Goal: Transaction & Acquisition: Book appointment/travel/reservation

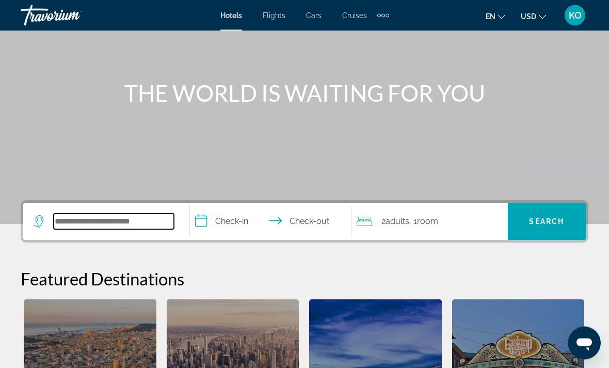
click at [78, 223] on input "Search hotel destination" at bounding box center [114, 221] width 120 height 15
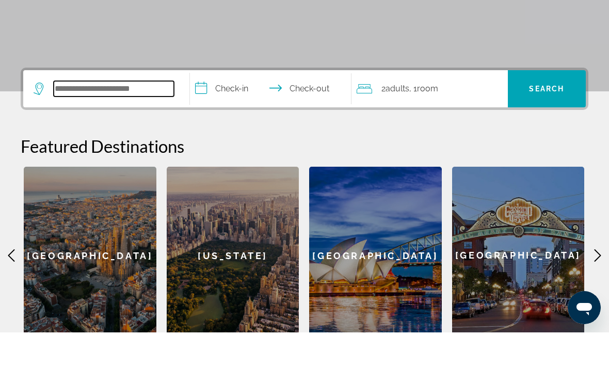
scroll to position [217, 0]
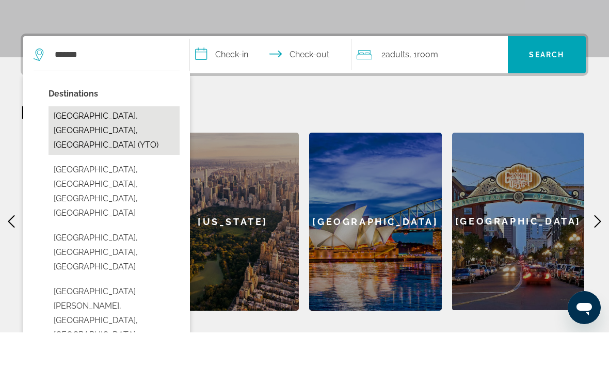
click at [88, 142] on button "[GEOGRAPHIC_DATA], [GEOGRAPHIC_DATA], [GEOGRAPHIC_DATA] (YTO)" at bounding box center [114, 166] width 131 height 49
type input "**********"
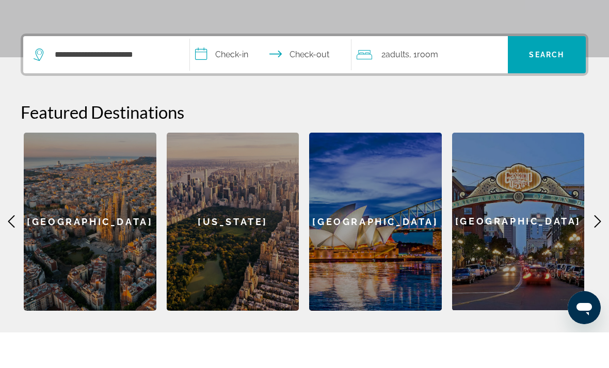
click at [187, 72] on app-destination-search "**********" at bounding box center [106, 90] width 167 height 37
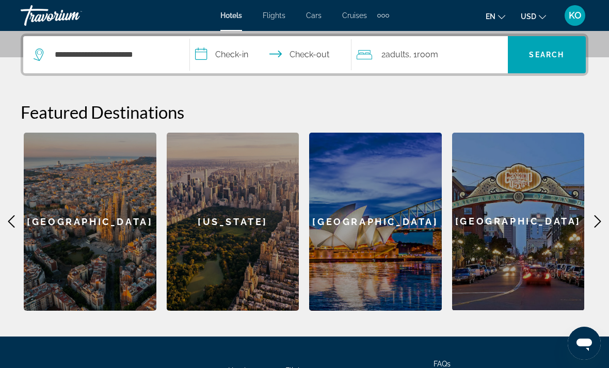
click at [211, 57] on input "**********" at bounding box center [273, 56] width 166 height 40
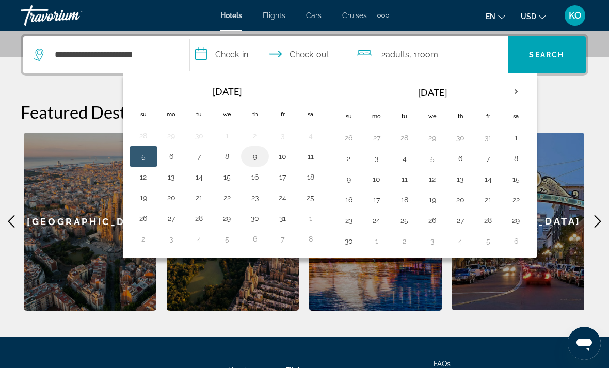
click at [258, 155] on button "9" at bounding box center [255, 156] width 17 height 14
click at [279, 158] on button "10" at bounding box center [283, 156] width 17 height 14
type input "**********"
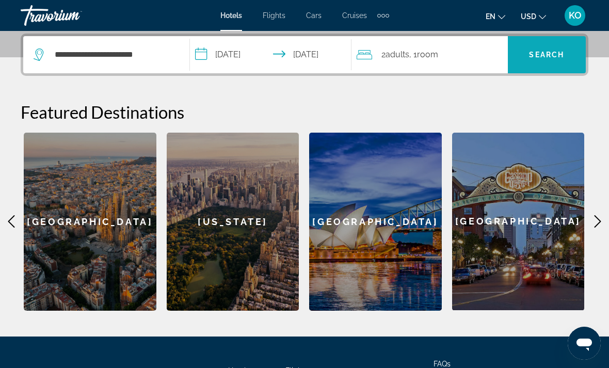
click at [524, 56] on span "Search" at bounding box center [547, 54] width 78 height 25
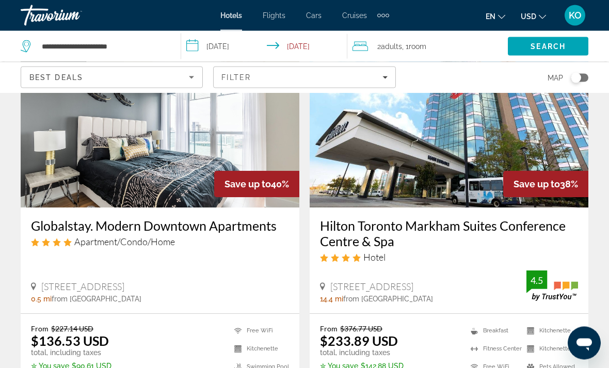
scroll to position [86, 0]
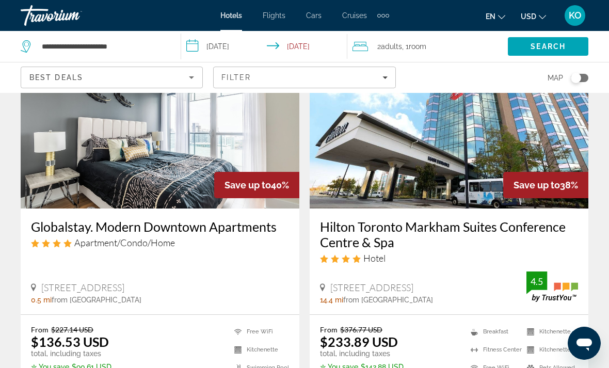
click at [530, 10] on button "USD USD ($) MXN (Mex$) CAD (Can$) GBP (£) EUR (€) AUD (A$) NZD (NZ$) CNY (CN¥)" at bounding box center [533, 16] width 25 height 15
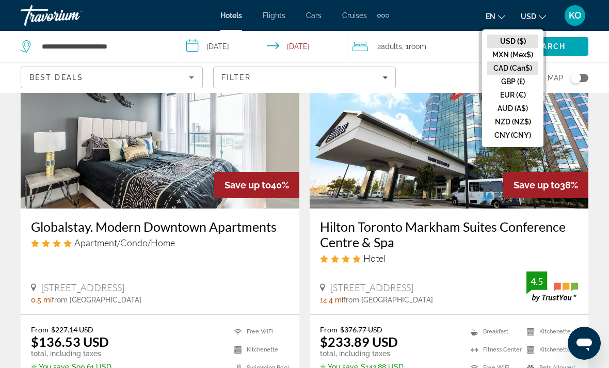
click at [515, 67] on button "CAD (Can$)" at bounding box center [512, 67] width 51 height 13
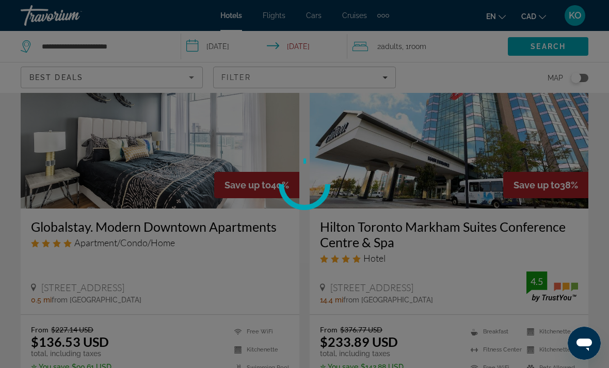
scroll to position [15, 0]
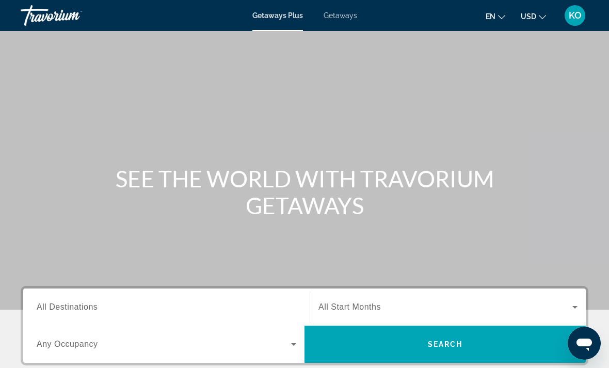
click at [331, 20] on span "Getaways" at bounding box center [341, 15] width 34 height 8
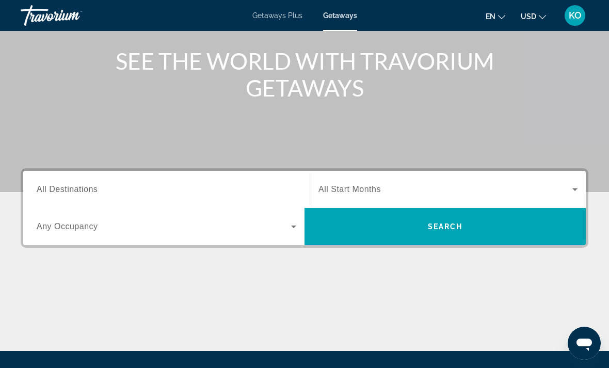
click at [53, 194] on span "All Destinations" at bounding box center [67, 189] width 61 height 9
click at [53, 194] on input "Destination All Destinations" at bounding box center [167, 190] width 260 height 12
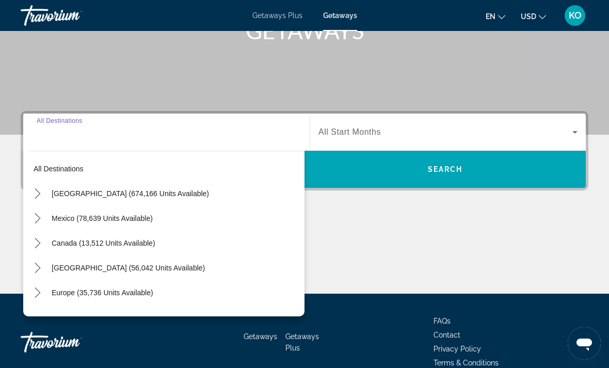
scroll to position [194, 0]
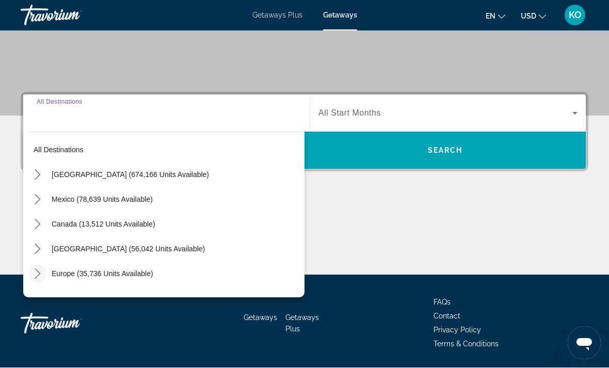
click at [33, 274] on icon "Toggle Europe (35,736 units available) submenu" at bounding box center [38, 274] width 10 height 10
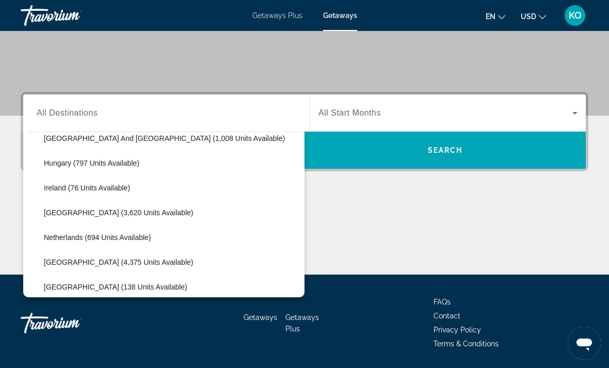
scroll to position [364, 0]
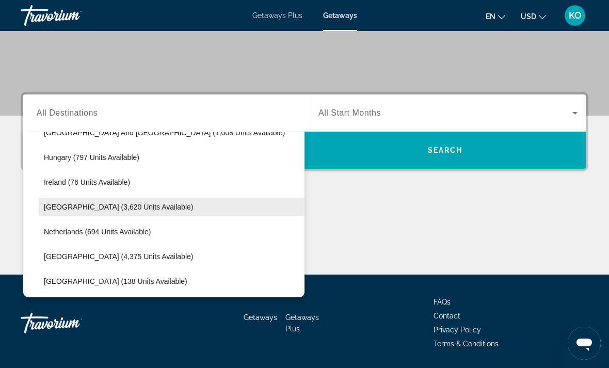
click at [68, 205] on span "Italy (3,620 units available)" at bounding box center [118, 207] width 149 height 8
type input "**********"
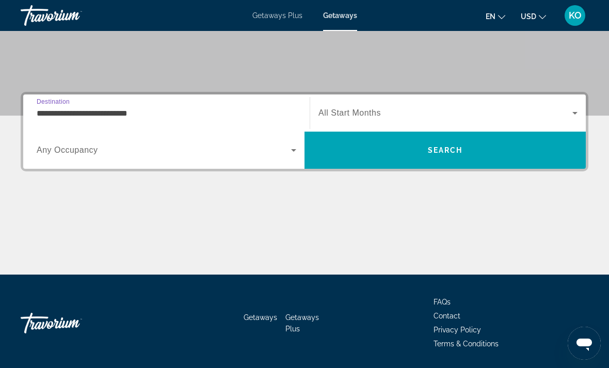
click at [344, 116] on span "All Start Months" at bounding box center [349, 112] width 62 height 9
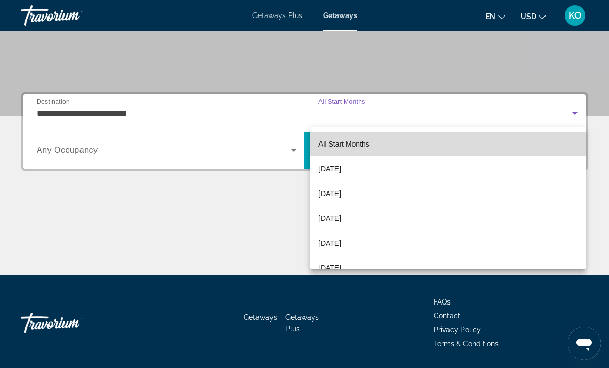
click at [342, 148] on span "All Start Months" at bounding box center [343, 144] width 51 height 8
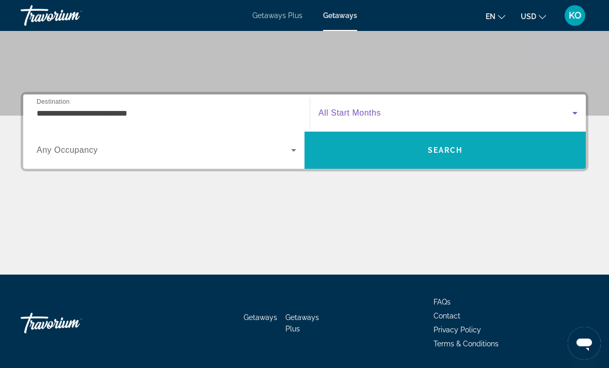
click at [408, 153] on span "Search" at bounding box center [444, 150] width 281 height 25
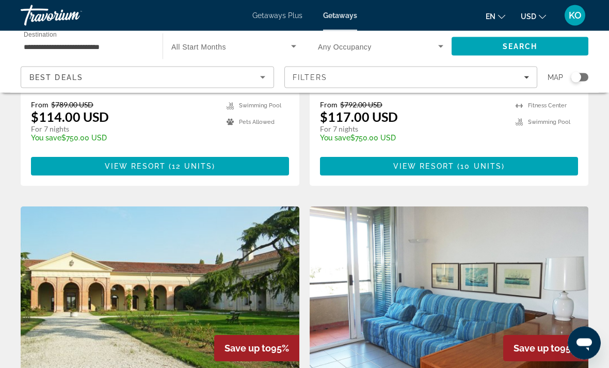
scroll to position [1376, 0]
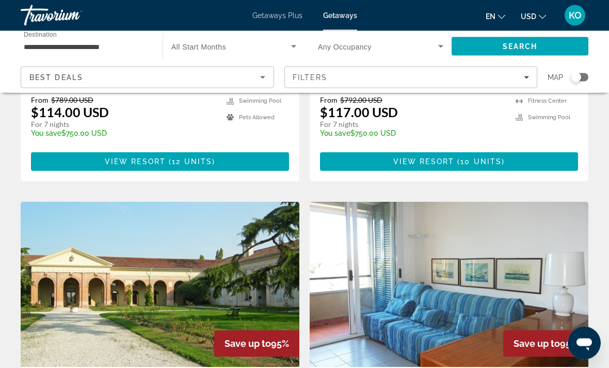
click at [571, 81] on div "Search widget" at bounding box center [575, 77] width 25 height 8
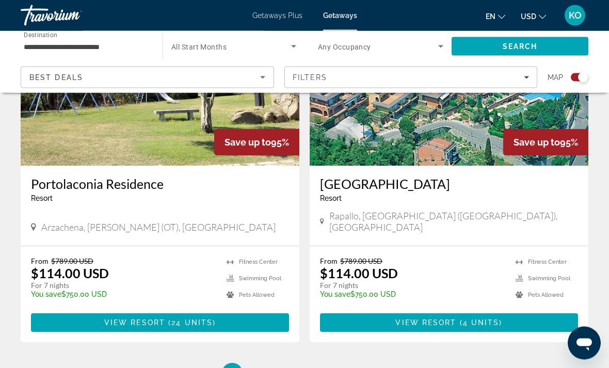
scroll to position [2260, 0]
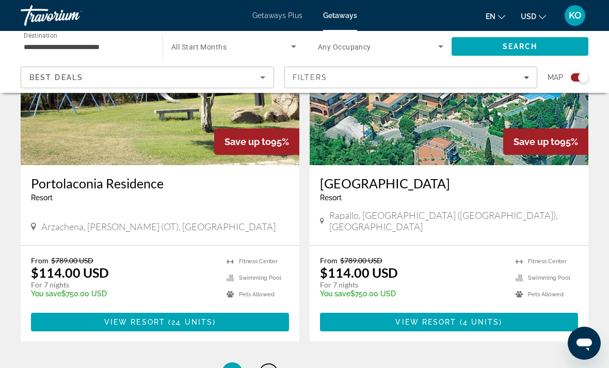
click at [266, 367] on span "2" at bounding box center [268, 372] width 5 height 11
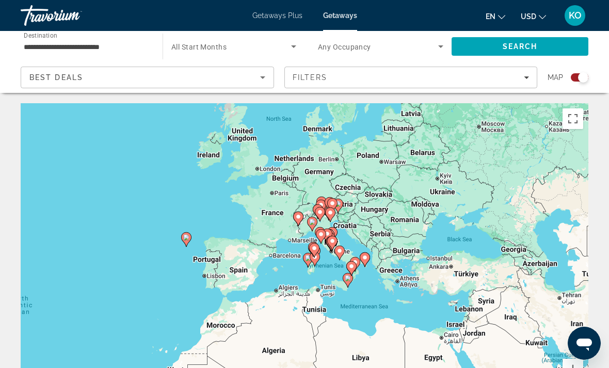
scroll to position [9, 0]
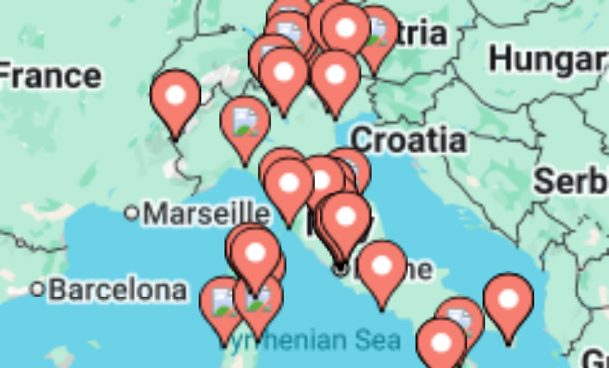
click at [359, 272] on image "Main content" at bounding box center [362, 275] width 6 height 6
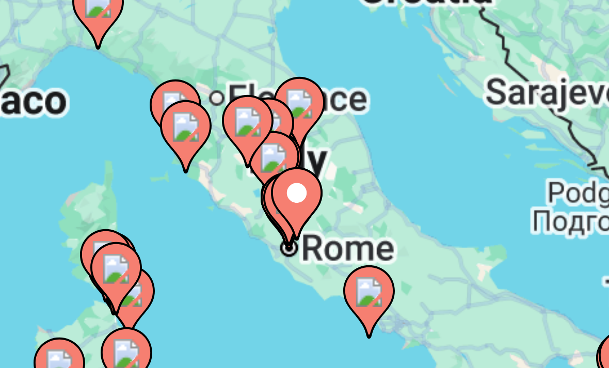
type input "**********"
click at [293, 229] on image "Main content" at bounding box center [296, 232] width 6 height 6
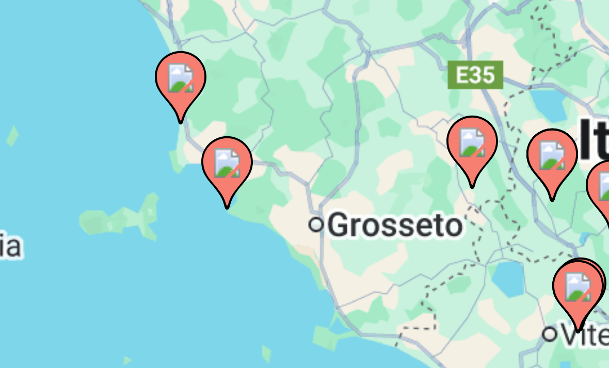
click at [301, 236] on image "Main content" at bounding box center [304, 239] width 6 height 6
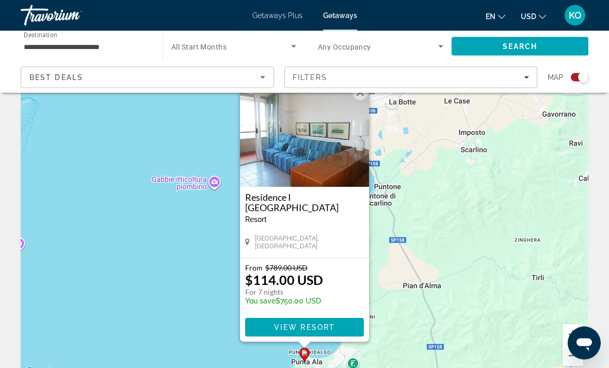
scroll to position [38, 0]
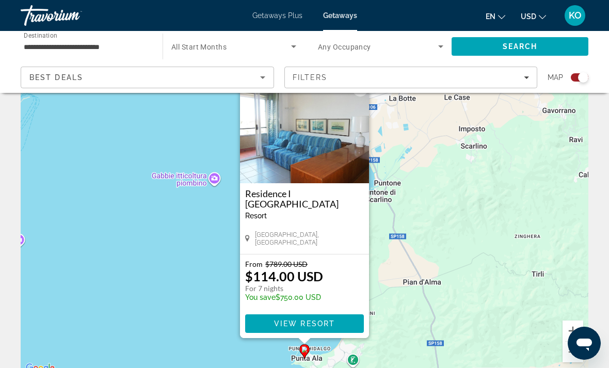
click at [403, 263] on div "To activate drag with keyboard, press Alt + Enter. Once in keyboard drag state,…" at bounding box center [305, 220] width 568 height 310
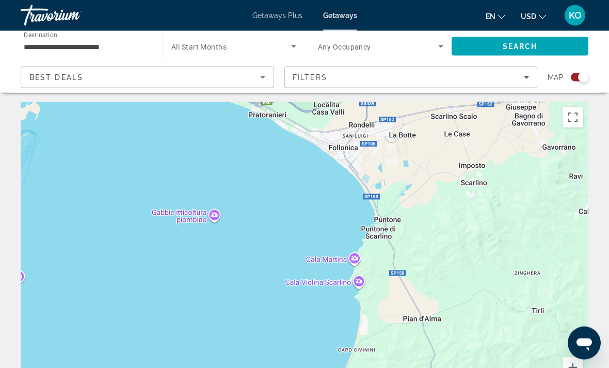
scroll to position [2, 0]
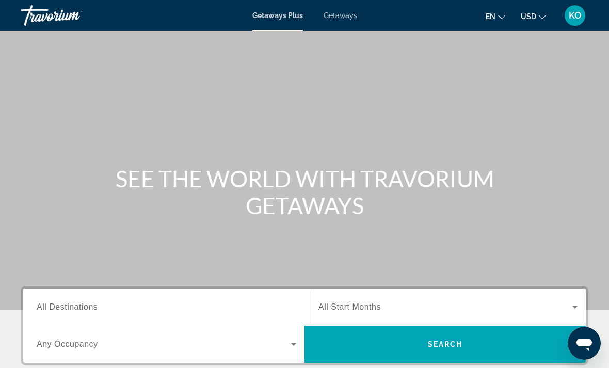
click at [270, 11] on span "Getaways Plus" at bounding box center [277, 15] width 51 height 8
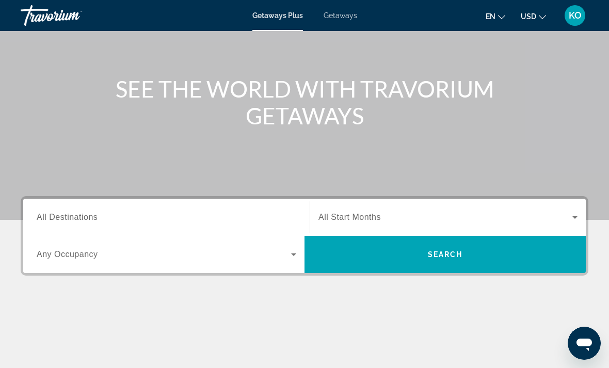
click at [48, 218] on span "All Destinations" at bounding box center [67, 217] width 61 height 9
click at [48, 218] on input "Destination All Destinations" at bounding box center [167, 218] width 260 height 12
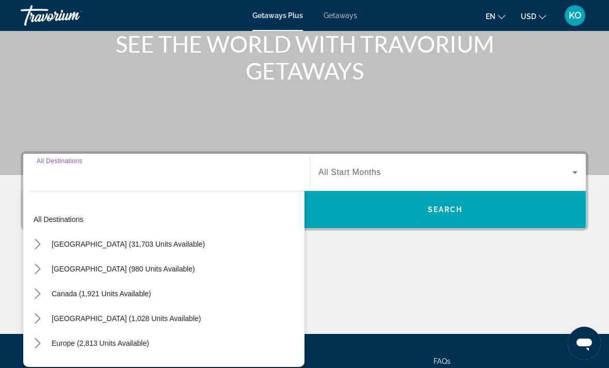
scroll to position [194, 0]
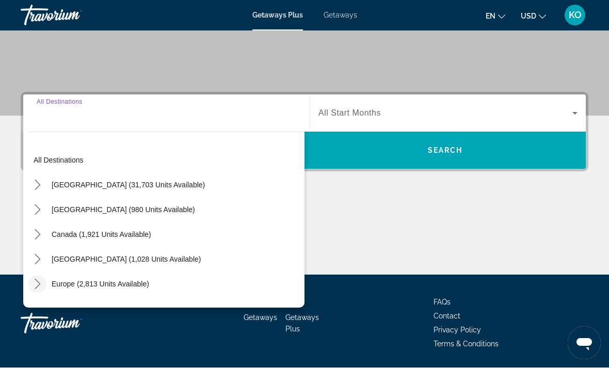
click at [34, 287] on icon "Toggle Europe (2,813 units available) submenu" at bounding box center [38, 284] width 10 height 10
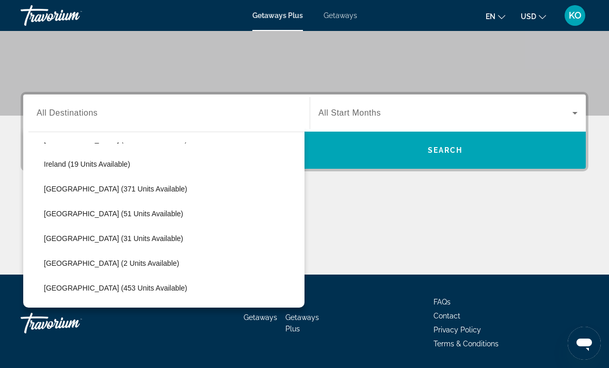
scroll to position [330, 0]
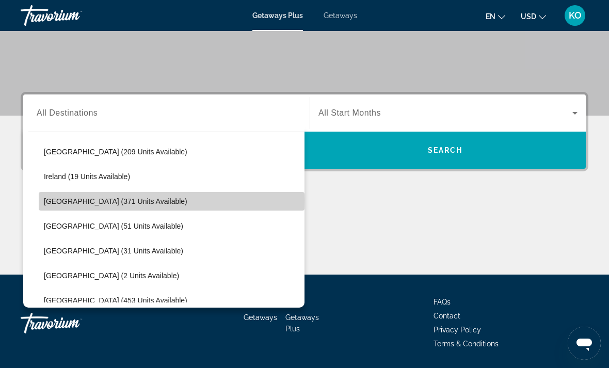
click at [58, 201] on span "Italy (371 units available)" at bounding box center [115, 201] width 143 height 8
type input "**********"
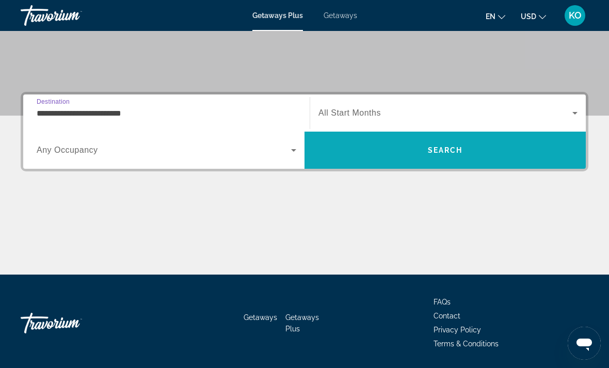
click at [410, 164] on span "Search" at bounding box center [444, 150] width 281 height 37
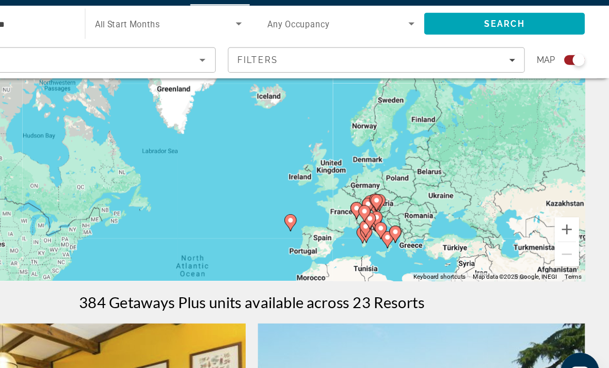
scroll to position [147, 0]
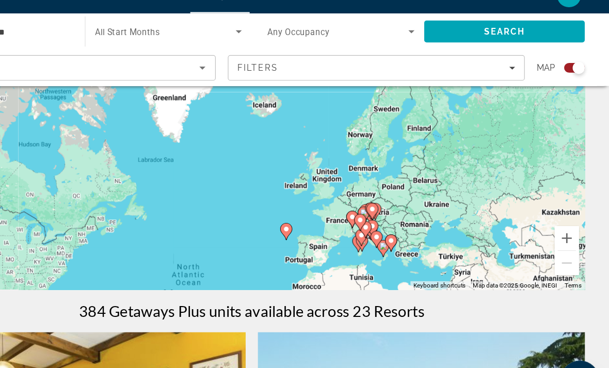
click at [578, 72] on div "Search widget" at bounding box center [583, 77] width 10 height 10
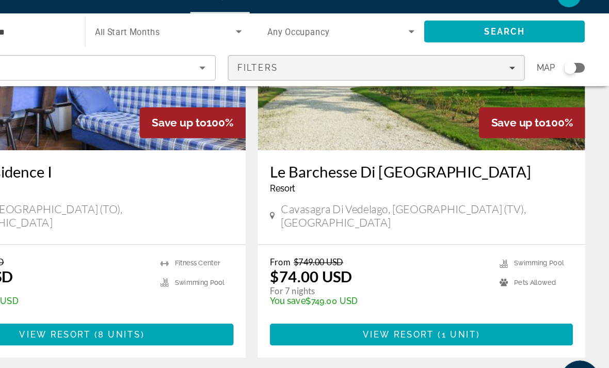
click at [293, 73] on span "Filters" at bounding box center [310, 77] width 35 height 8
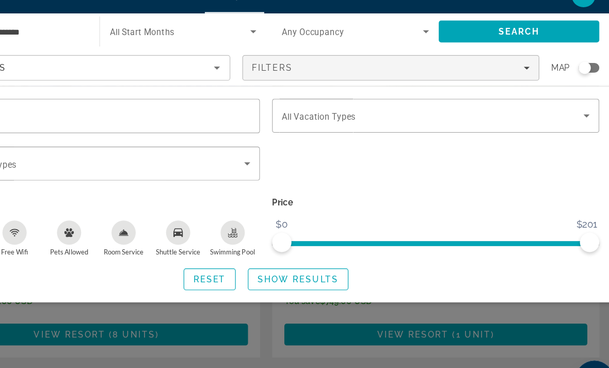
click at [256, 71] on icon "Sort by" at bounding box center [262, 77] width 12 height 12
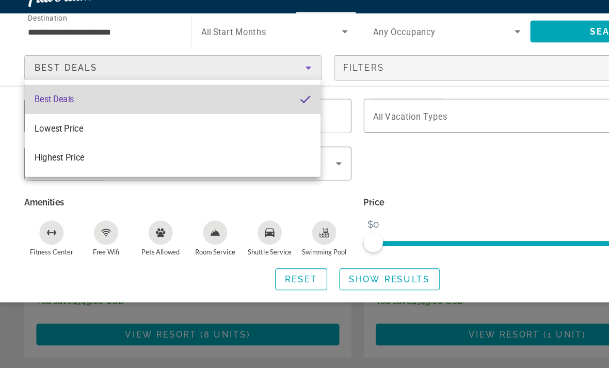
click at [50, 100] on span "Best Deals" at bounding box center [46, 104] width 34 height 8
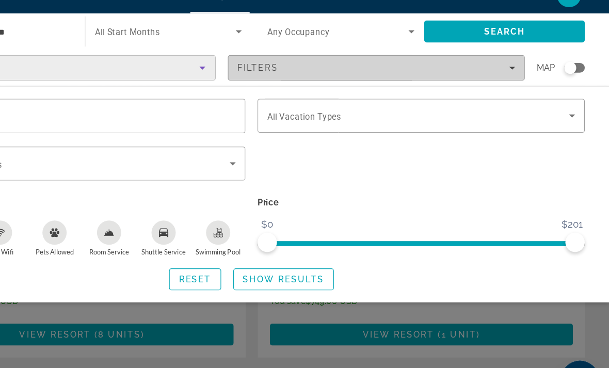
click at [293, 73] on span "Filters" at bounding box center [310, 77] width 35 height 8
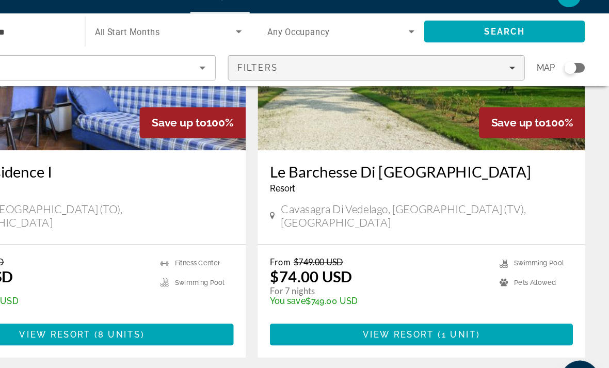
click at [285, 65] on span "Filters" at bounding box center [411, 77] width 252 height 25
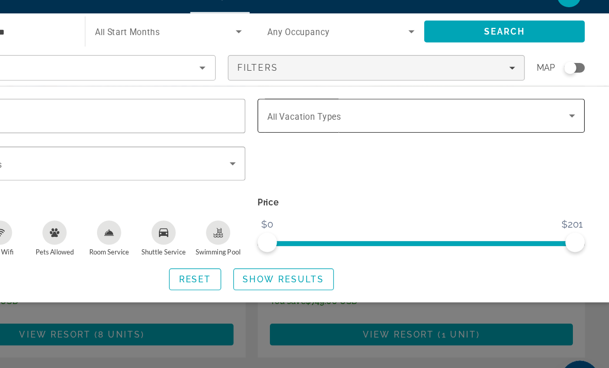
click at [318, 115] on span "All Vacation Types" at bounding box center [349, 119] width 63 height 8
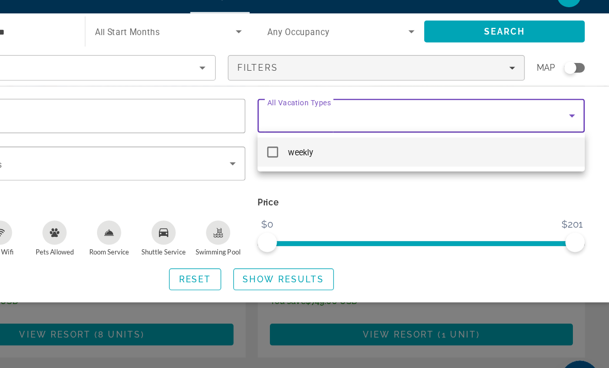
click at [306, 183] on div at bounding box center [304, 184] width 609 height 368
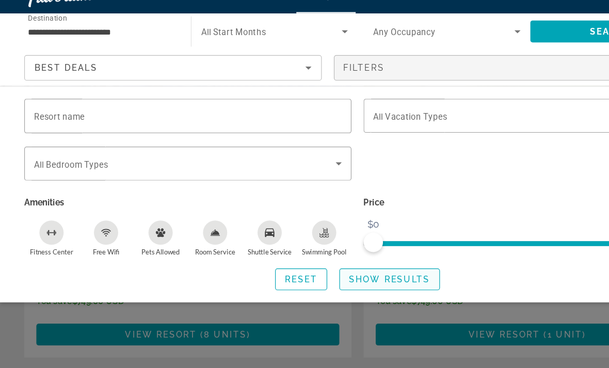
click at [336, 253] on span "Show Results" at bounding box center [331, 257] width 69 height 8
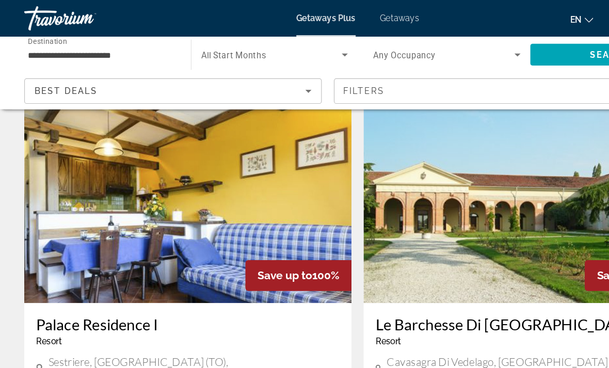
scroll to position [0, 0]
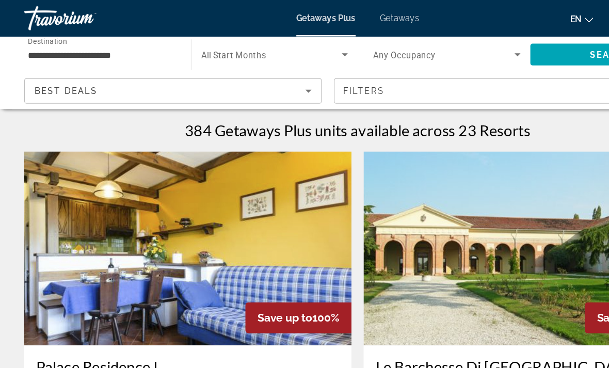
click at [183, 51] on span "Search widget" at bounding box center [231, 46] width 120 height 12
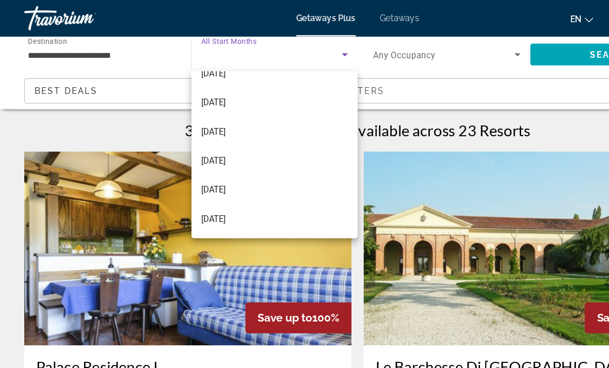
scroll to position [188, 0]
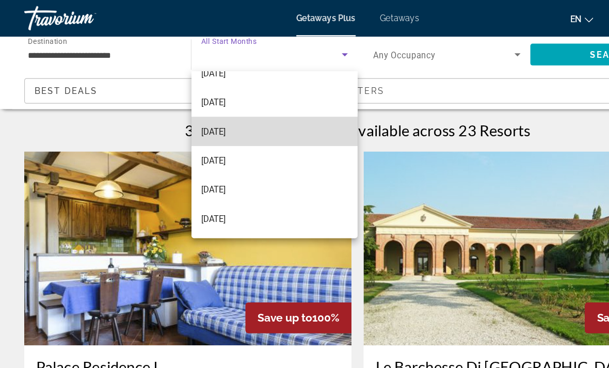
click at [184, 111] on span "June 2026" at bounding box center [181, 112] width 21 height 12
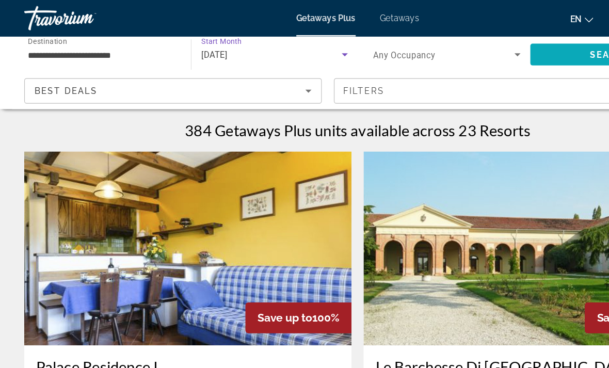
click at [476, 45] on span "Search" at bounding box center [520, 46] width 137 height 25
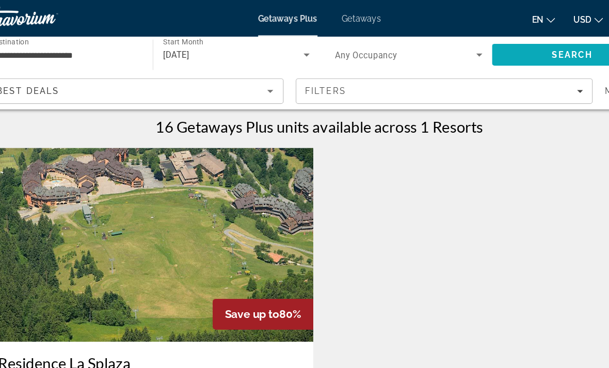
scroll to position [3, 0]
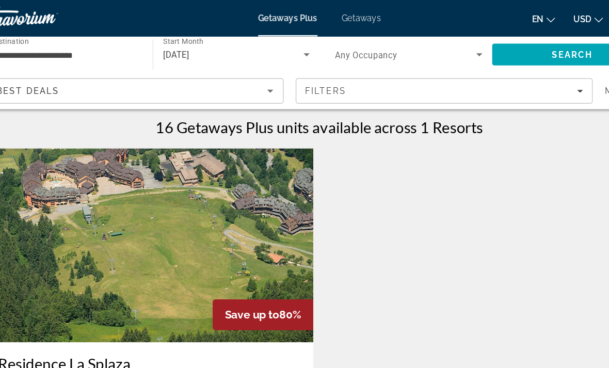
click at [324, 19] on span "Getaways" at bounding box center [341, 15] width 34 height 8
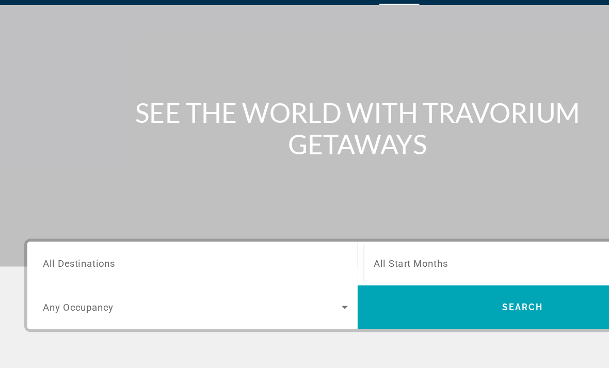
scroll to position [66, 0]
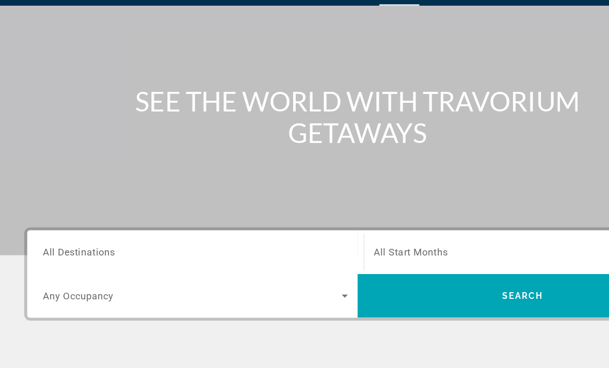
click at [51, 236] on span "All Destinations" at bounding box center [67, 241] width 61 height 10
click at [51, 235] on input "Destination All Destinations" at bounding box center [167, 241] width 260 height 12
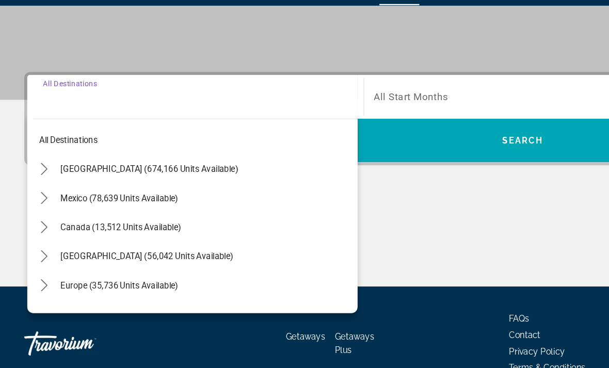
scroll to position [226, 0]
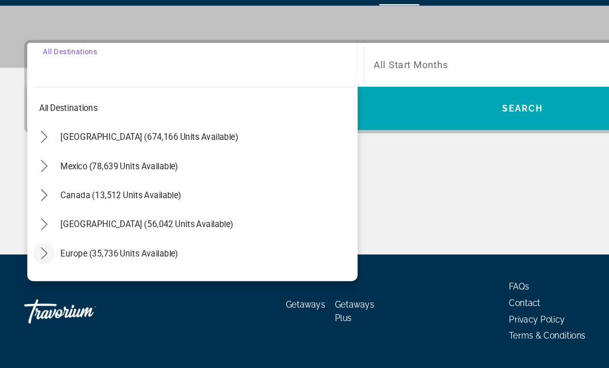
click at [36, 237] on icon "Toggle Europe (35,736 units available) submenu" at bounding box center [38, 242] width 6 height 10
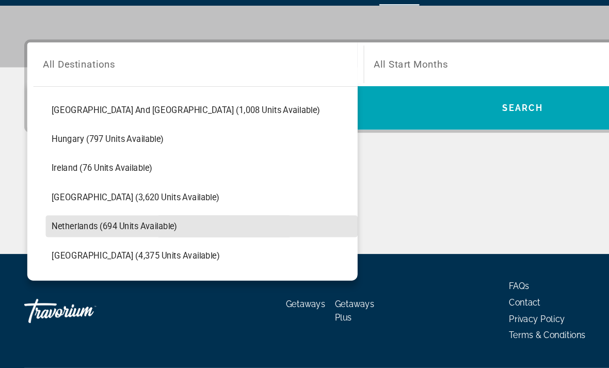
scroll to position [356, 0]
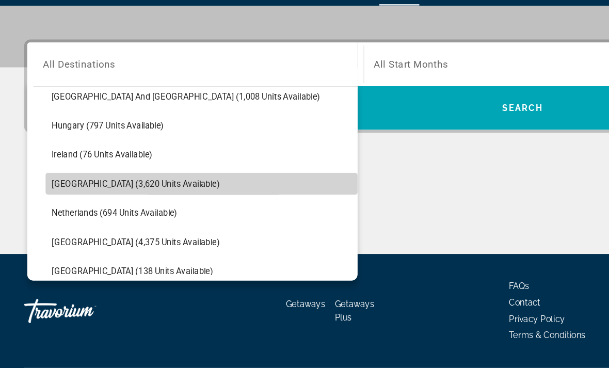
click at [47, 179] on span "Italy (3,620 units available)" at bounding box center [115, 183] width 143 height 8
type input "**********"
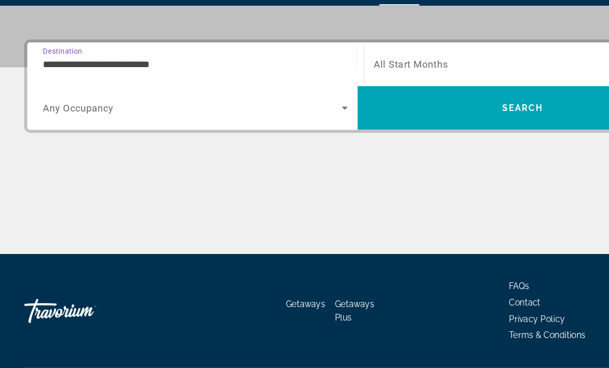
click at [46, 114] on span "Any Occupancy" at bounding box center [67, 119] width 60 height 10
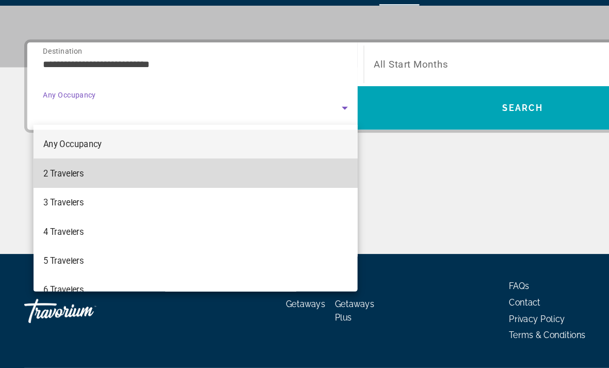
click at [50, 168] on span "2 Travelers" at bounding box center [54, 174] width 35 height 12
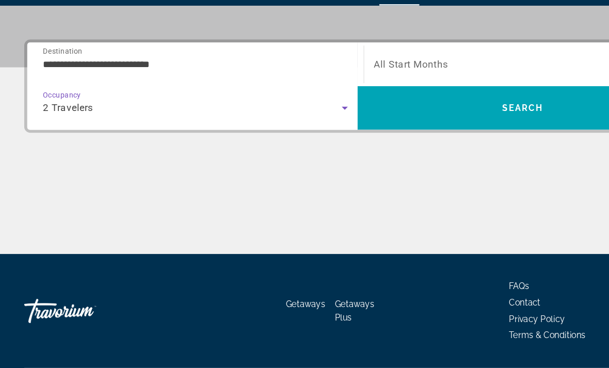
click at [325, 75] on span "Search widget" at bounding box center [445, 81] width 254 height 12
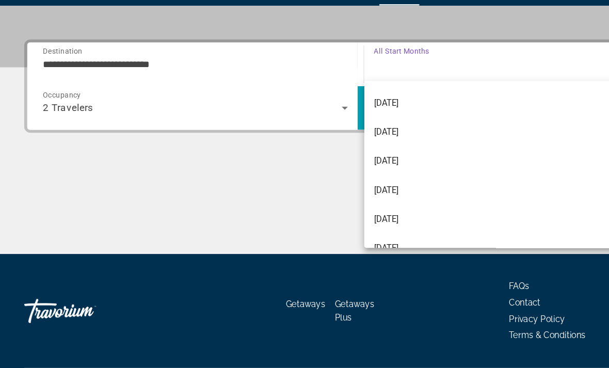
scroll to position [148, 0]
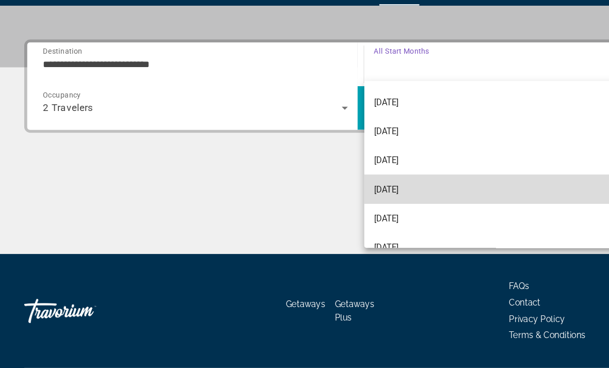
click at [329, 181] on span "June 2026" at bounding box center [328, 187] width 21 height 12
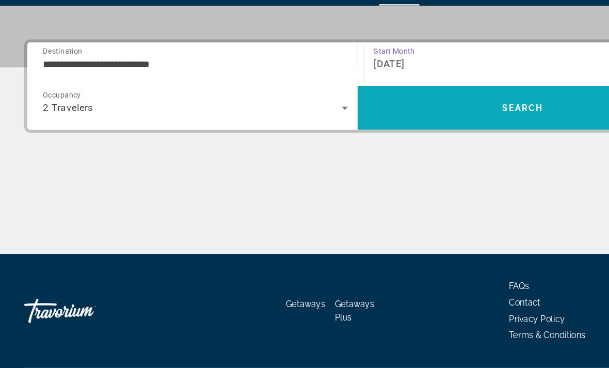
click at [374, 106] on span "Search" at bounding box center [444, 118] width 281 height 25
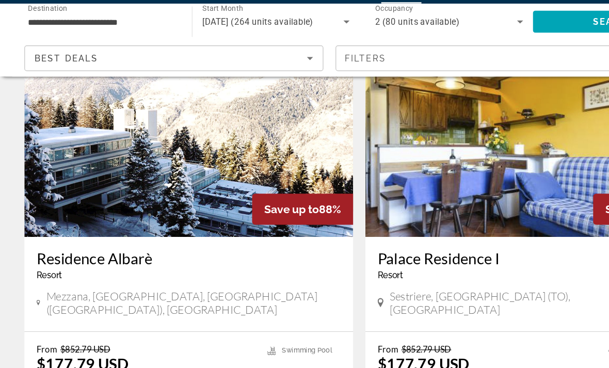
scroll to position [420, 0]
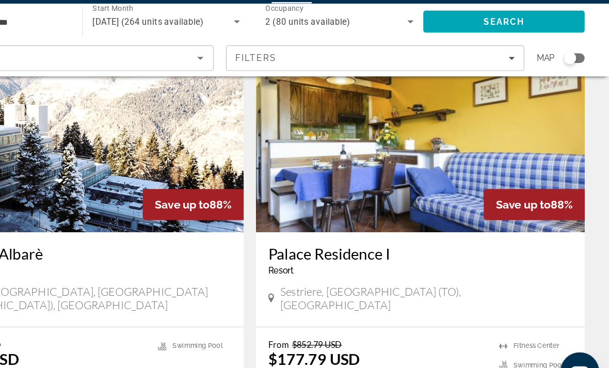
click at [571, 72] on div "Search widget" at bounding box center [576, 77] width 10 height 10
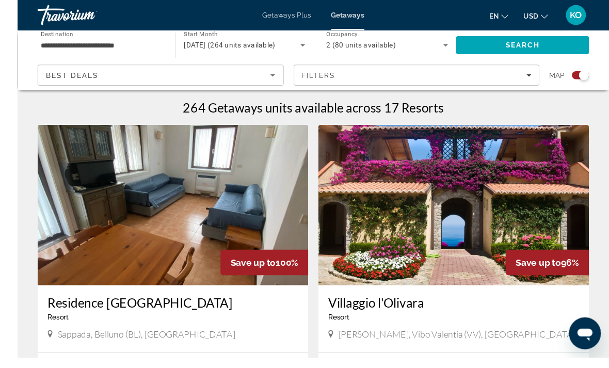
scroll to position [302, 0]
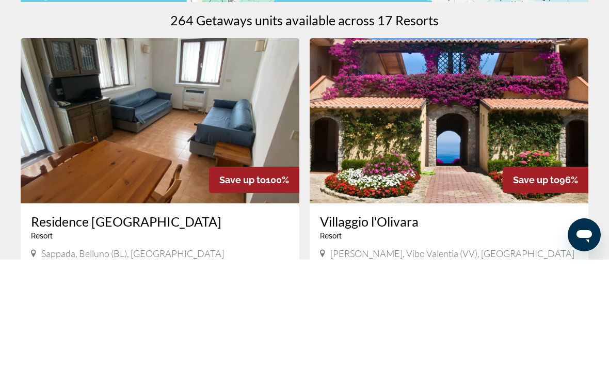
click at [481, 147] on img "Main content" at bounding box center [449, 229] width 279 height 165
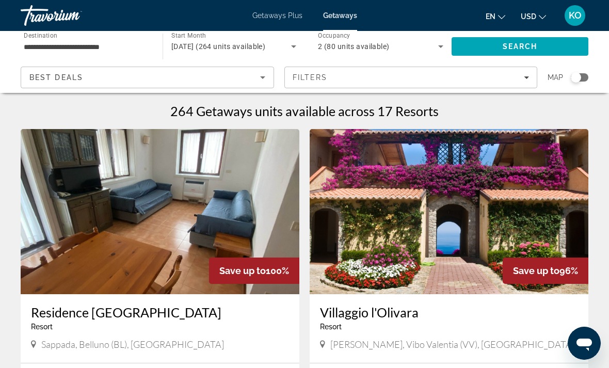
click at [577, 79] on div "Search widget" at bounding box center [576, 77] width 10 height 10
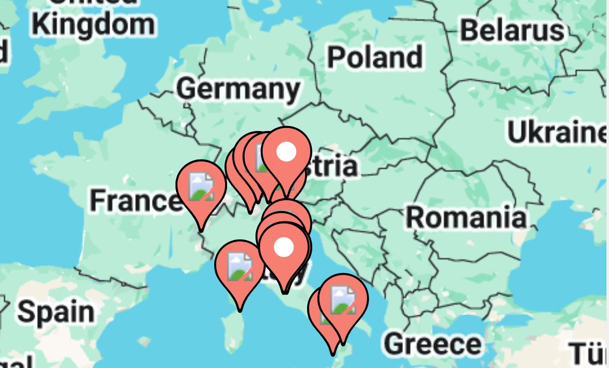
click at [521, 260] on image "Main content" at bounding box center [524, 263] width 6 height 6
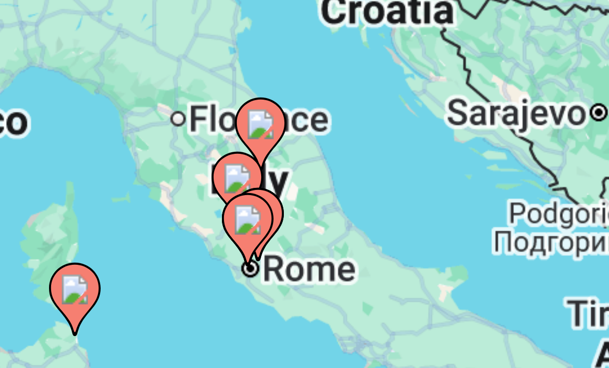
type input "**********"
click at [301, 245] on image "Main content" at bounding box center [304, 248] width 6 height 6
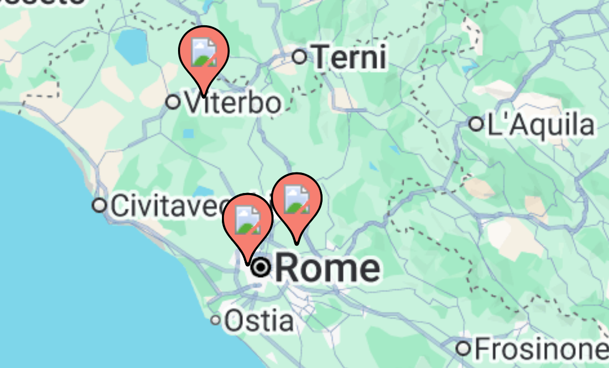
click at [301, 245] on image "Main content" at bounding box center [304, 248] width 6 height 6
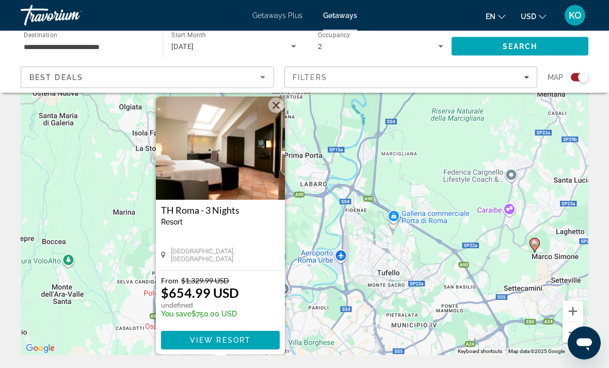
scroll to position [53, 0]
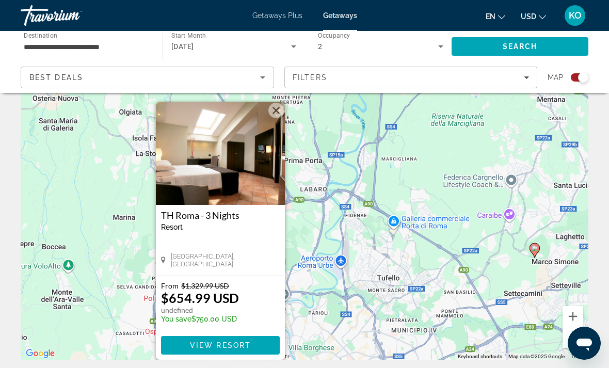
click at [270, 114] on button "Close" at bounding box center [275, 110] width 15 height 15
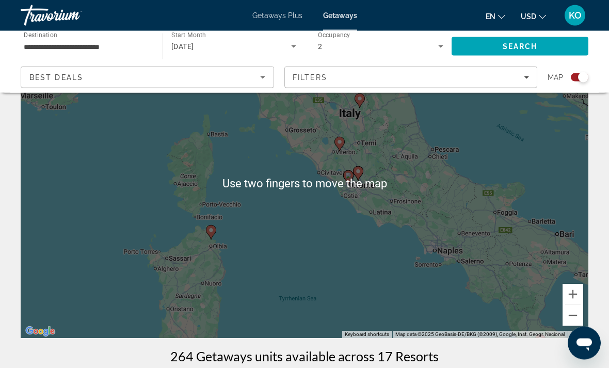
scroll to position [75, 0]
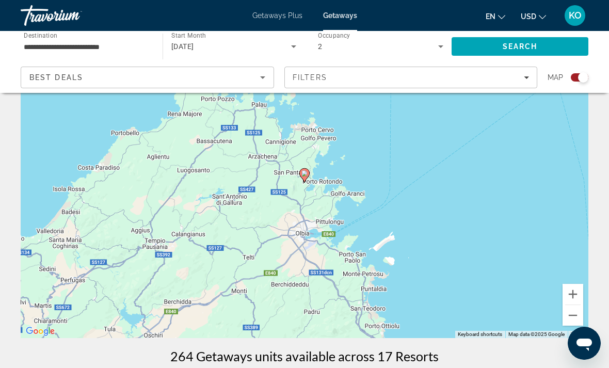
click at [300, 175] on icon "Main content" at bounding box center [304, 175] width 10 height 14
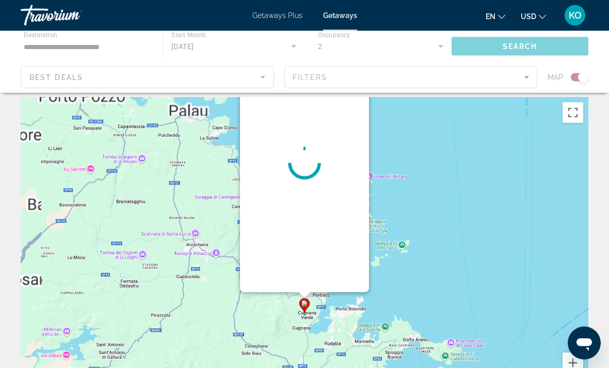
scroll to position [0, 0]
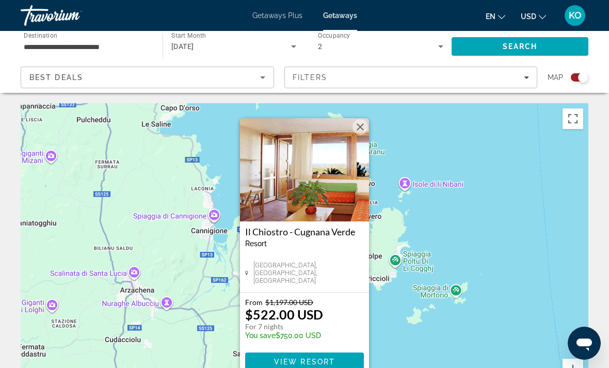
click at [296, 184] on img "Main content" at bounding box center [304, 169] width 129 height 103
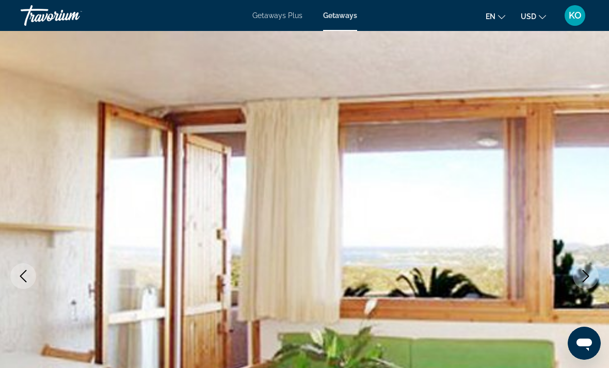
click at [23, 275] on icon "Previous image" at bounding box center [23, 276] width 12 height 12
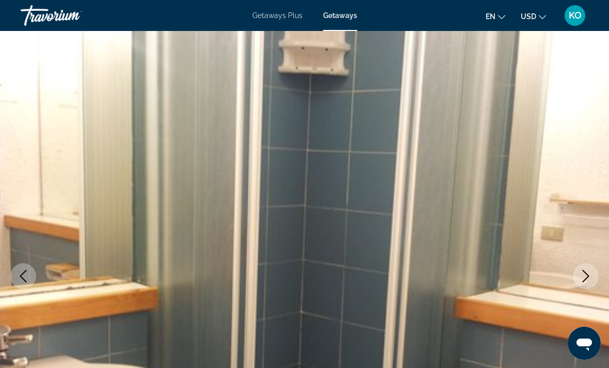
click at [22, 280] on icon "Previous image" at bounding box center [23, 276] width 12 height 12
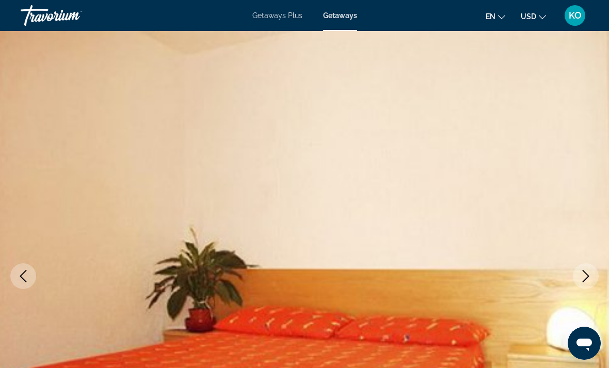
click at [28, 283] on button "Previous image" at bounding box center [23, 276] width 26 height 26
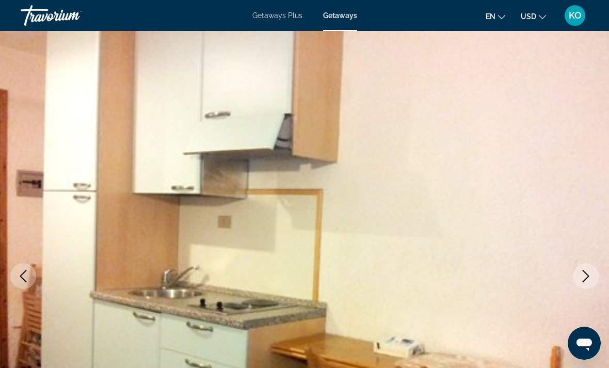
click at [18, 271] on icon "Previous image" at bounding box center [23, 276] width 12 height 12
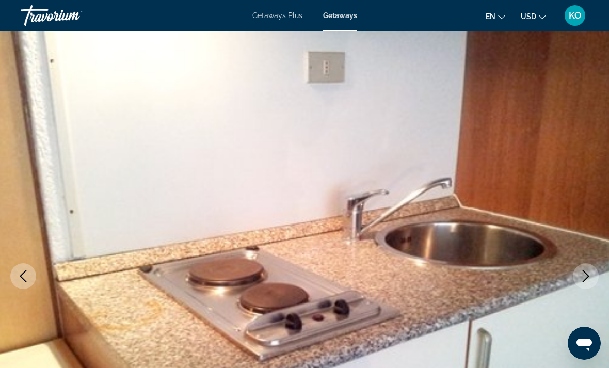
click at [25, 276] on icon "Previous image" at bounding box center [23, 276] width 12 height 12
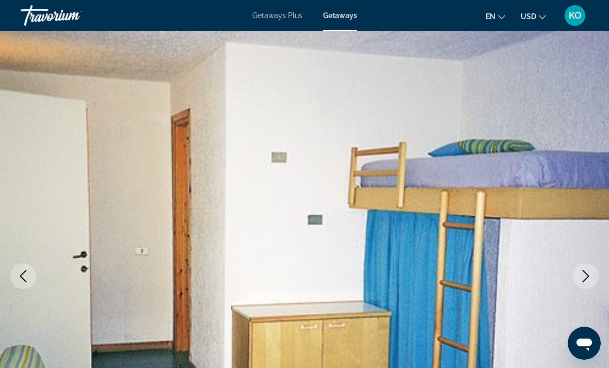
click at [26, 285] on button "Previous image" at bounding box center [23, 276] width 26 height 26
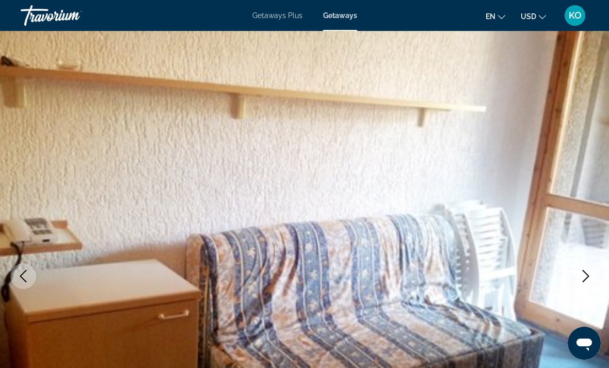
click at [20, 287] on button "Previous image" at bounding box center [23, 276] width 26 height 26
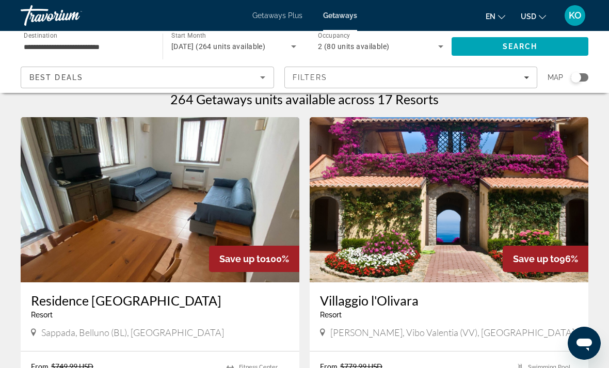
scroll to position [18, 0]
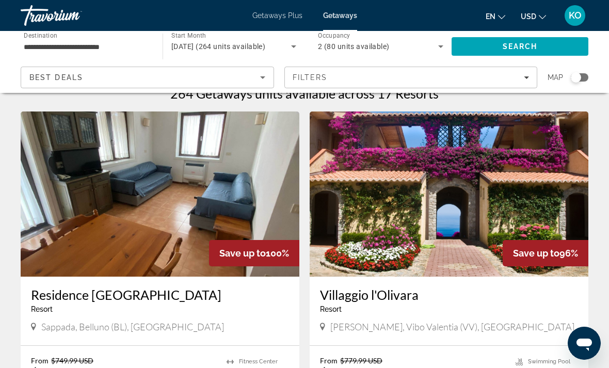
click at [341, 41] on div "2 (80 units available)" at bounding box center [378, 46] width 120 height 12
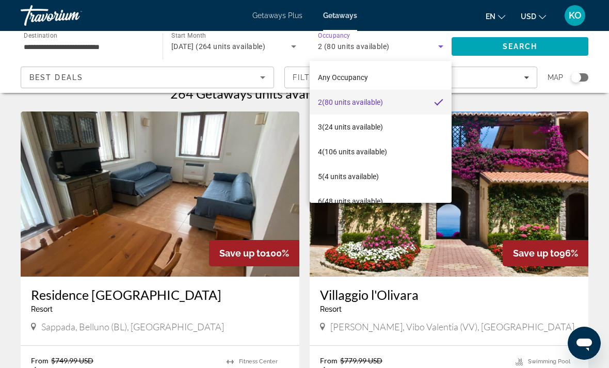
click at [195, 46] on div at bounding box center [304, 184] width 609 height 368
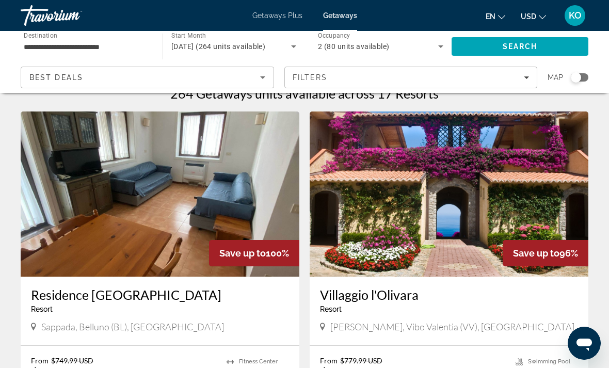
click at [183, 42] on span "June 2026 (264 units available)" at bounding box center [218, 46] width 94 height 8
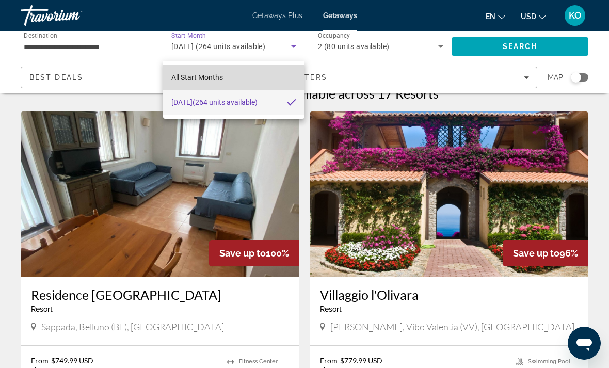
click at [198, 75] on span "All Start Months" at bounding box center [197, 77] width 52 height 8
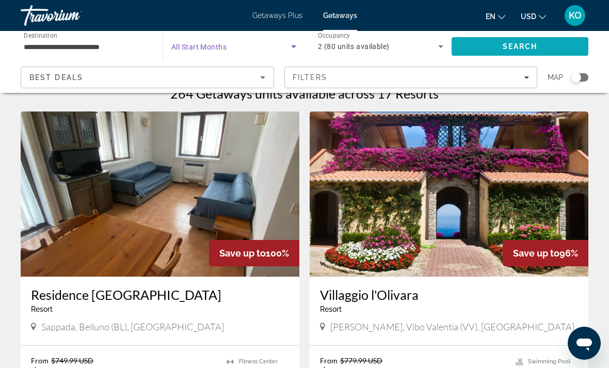
click at [483, 42] on span "Search" at bounding box center [520, 46] width 137 height 25
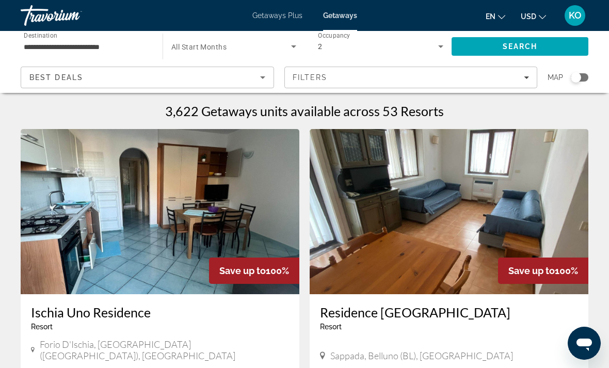
click at [576, 88] on div "Map" at bounding box center [568, 78] width 41 height 22
click at [578, 92] on app-map-search-filters "Best Deals Filters Map" at bounding box center [304, 77] width 588 height 31
click at [583, 92] on app-map-search-filters "Best Deals Filters Map" at bounding box center [304, 77] width 588 height 31
click at [583, 88] on app-map-search-filters "Best Deals Filters Map" at bounding box center [304, 77] width 588 height 31
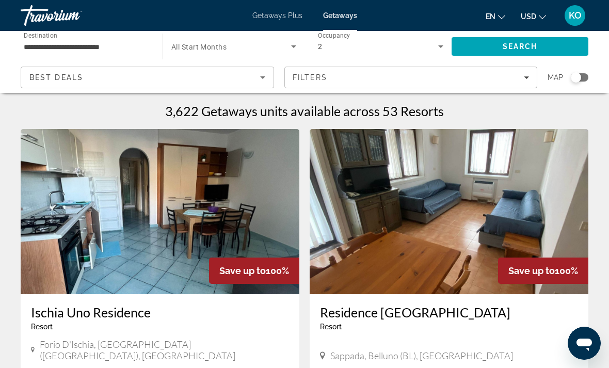
click at [576, 92] on app-map-search-filters "Best Deals Filters Map" at bounding box center [304, 77] width 588 height 31
click at [570, 81] on div "Search widget" at bounding box center [575, 77] width 25 height 8
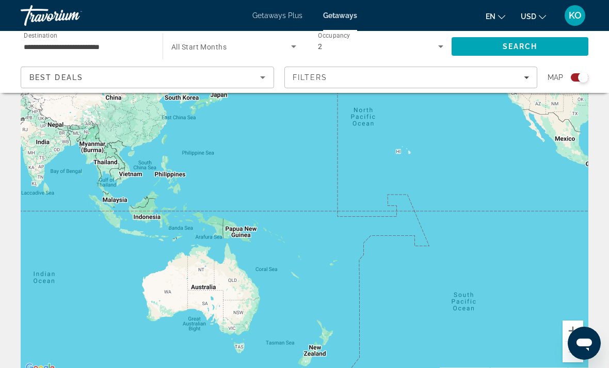
scroll to position [36, 0]
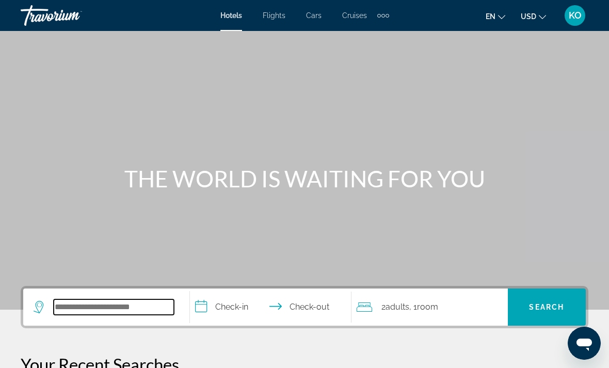
click at [76, 313] on input "Search hotel destination" at bounding box center [114, 306] width 120 height 15
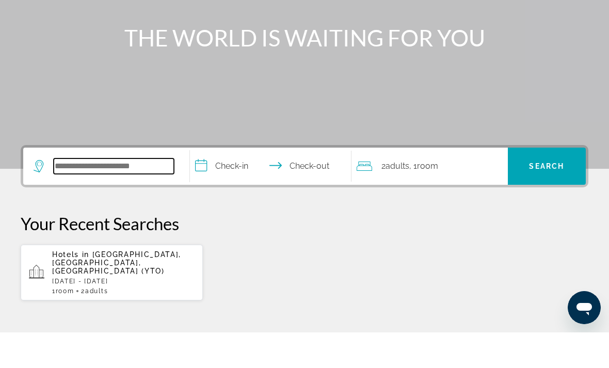
type input "*"
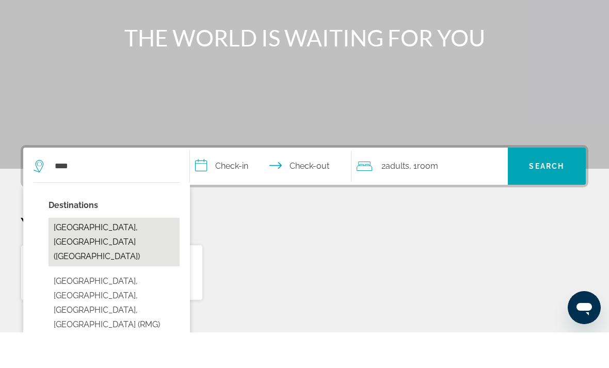
click at [76, 253] on button "Rome, Italy (ROM)" at bounding box center [114, 277] width 131 height 49
type input "**********"
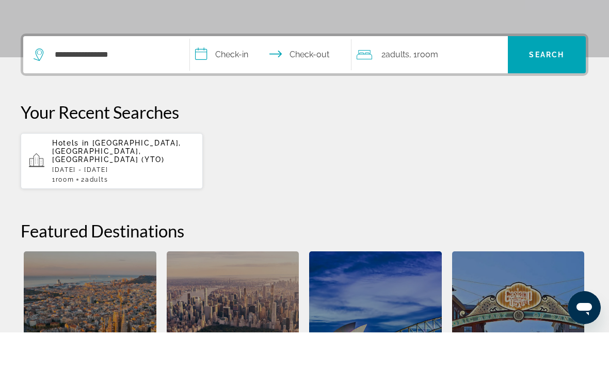
click at [221, 72] on input "**********" at bounding box center [273, 92] width 166 height 40
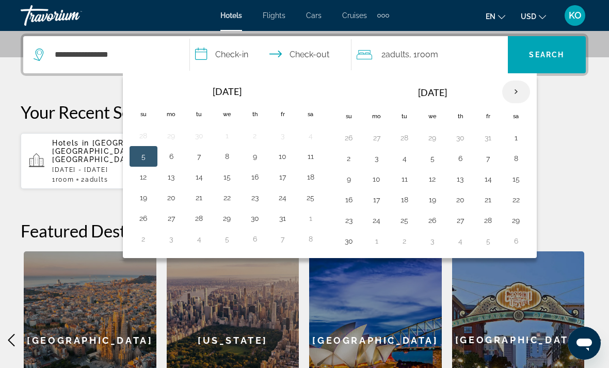
click at [512, 93] on th "Next month" at bounding box center [516, 92] width 28 height 23
click at [349, 201] on button "21" at bounding box center [349, 199] width 17 height 14
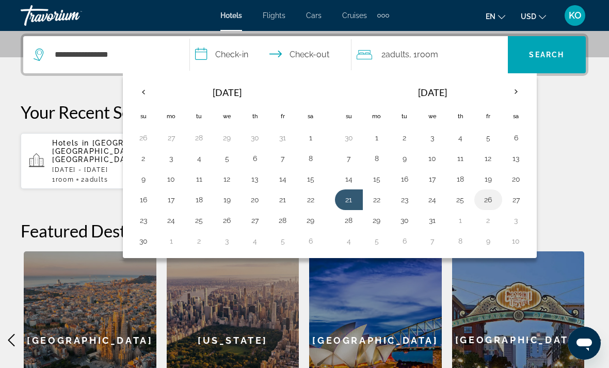
click at [486, 200] on button "26" at bounding box center [488, 199] width 17 height 14
type input "**********"
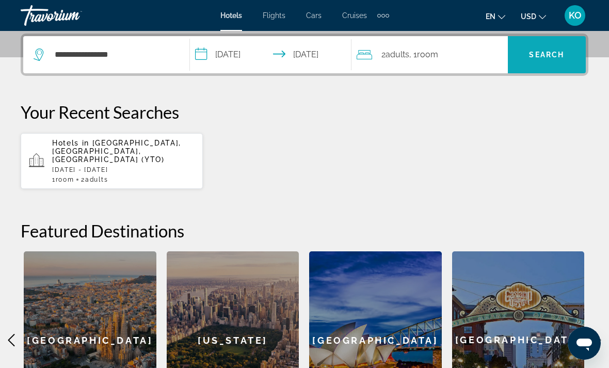
click at [528, 57] on span "Search" at bounding box center [547, 54] width 78 height 25
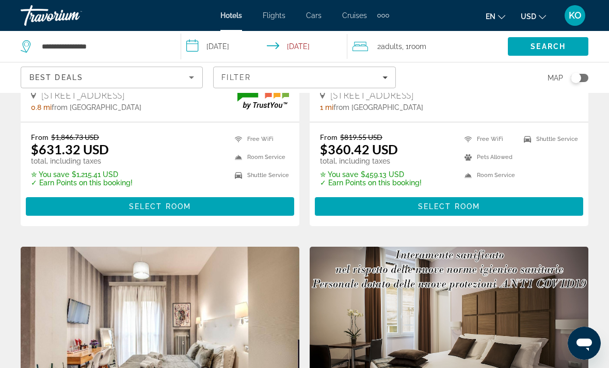
scroll to position [262, 0]
